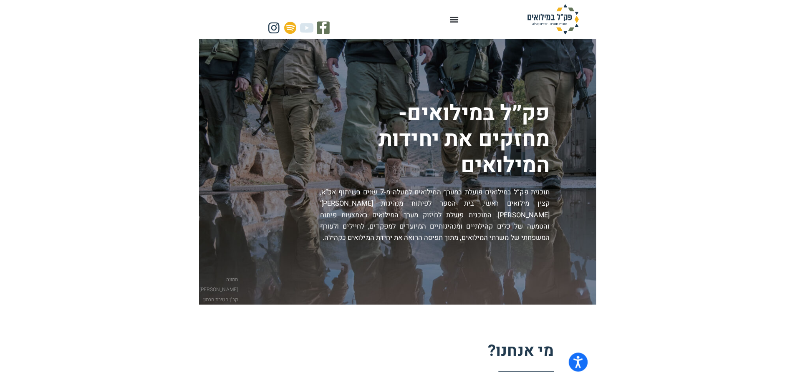
scroll to position [1404, 0]
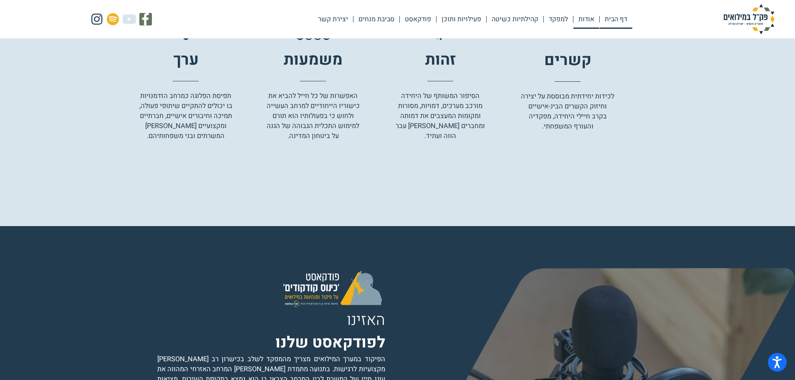
click at [393, 17] on link "אודות" at bounding box center [586, 19] width 26 height 19
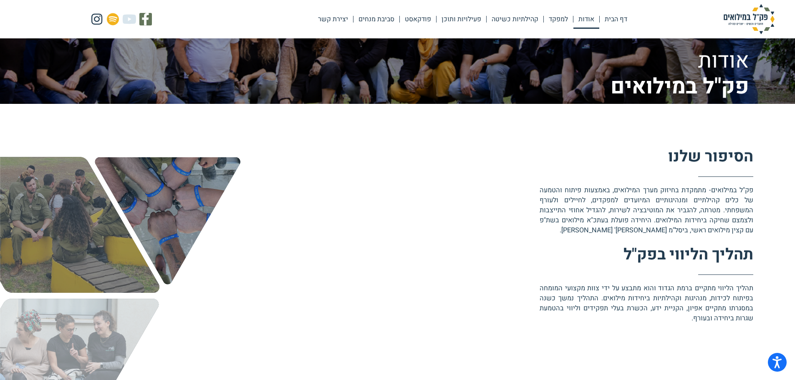
scroll to position [209, 0]
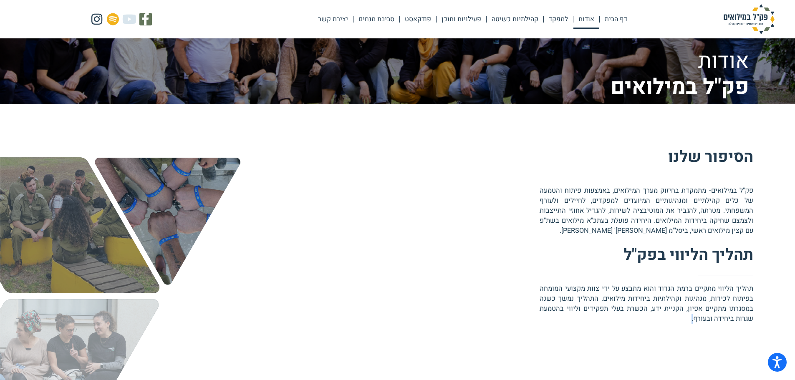
click at [693, 317] on p "תהליך הליווי מתקיים ברמת הגדוד והוא מתבצע על ידי צוות מקצועי המומחה בפיתוח לכיד…" at bounding box center [646, 304] width 214 height 40
click at [689, 319] on p "תהליך הליווי מתקיים ברמת הגדוד והוא מתבצע על ידי צוות מקצועי המומחה בפיתוח לכיד…" at bounding box center [646, 304] width 214 height 40
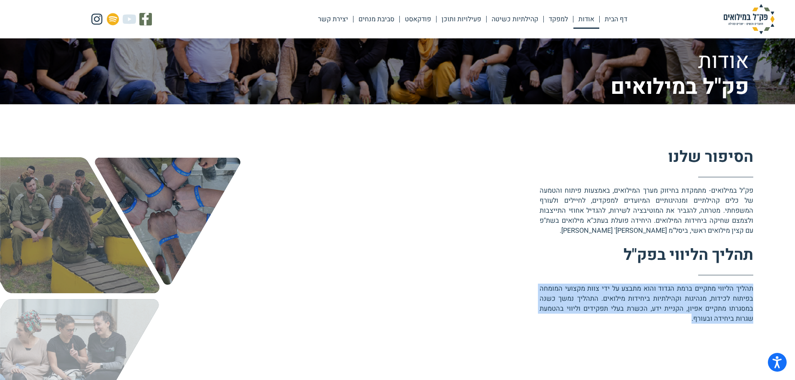
drag, startPoint x: 692, startPoint y: 319, endPoint x: 754, endPoint y: 291, distance: 67.6
click at [754, 291] on div "הסיפור שלנו פק"ל במילואים- מתמקדת בחיזוק מערך המילואים, באמצעות פיתוח והטמעה של…" at bounding box center [397, 294] width 795 height 381
click at [669, 331] on div "הסיפור שלנו פק"ל במילואים- מתמקדת בחיזוק מערך המילואים, באמצעות פיתוח והטמעה של…" at bounding box center [565, 295] width 377 height 298
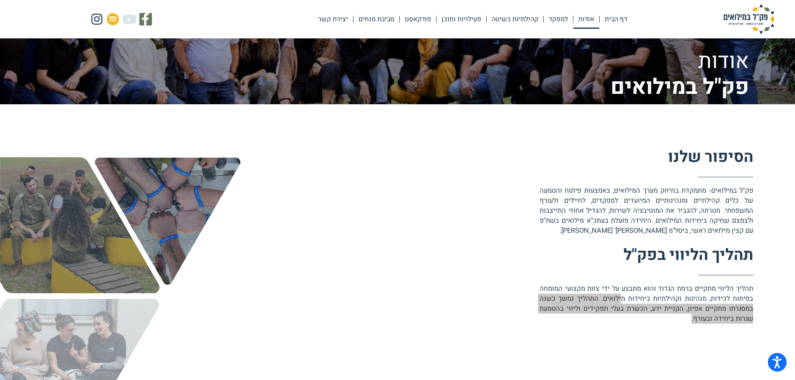
drag, startPoint x: 692, startPoint y: 317, endPoint x: 621, endPoint y: 303, distance: 71.9
click at [621, 303] on p "תהליך הליווי מתקיים ברמת הגדוד והוא מתבצע על ידי צוות מקצועי המומחה בפיתוח לכיד…" at bounding box center [646, 304] width 214 height 40
